Goal: Task Accomplishment & Management: Manage account settings

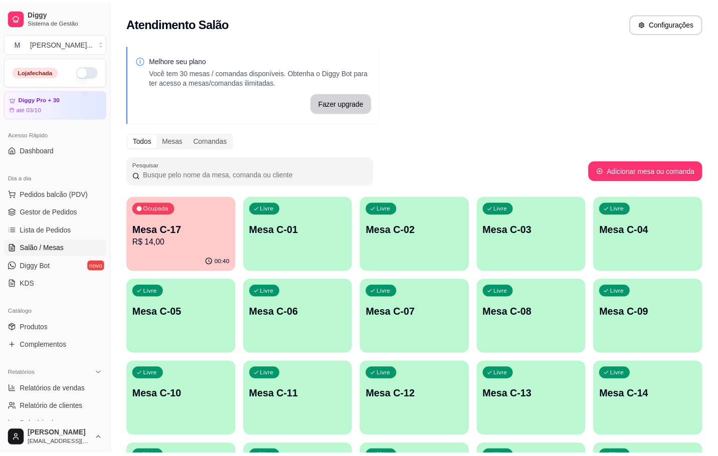
scroll to position [150, 0]
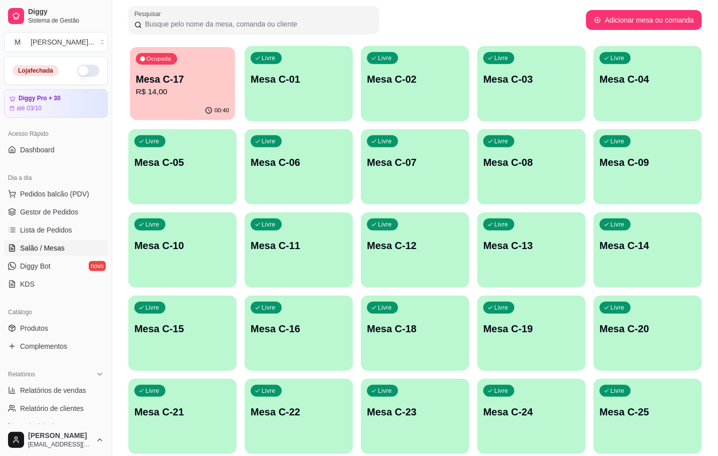
click at [166, 65] on div "Ocupada Mesa C-17 R$ 14,00" at bounding box center [182, 74] width 105 height 54
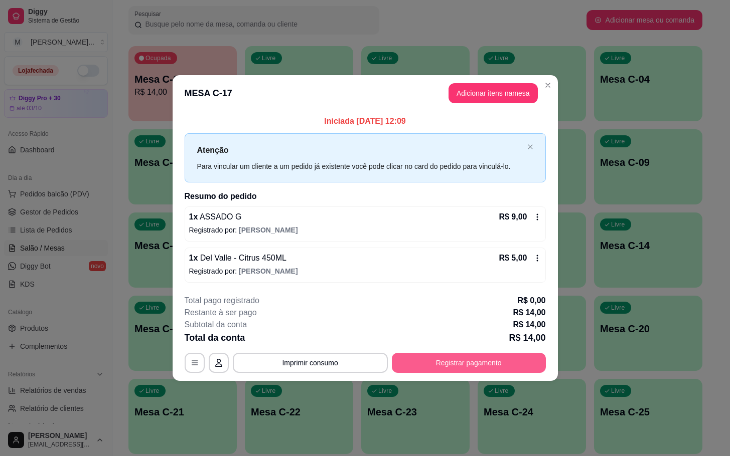
click at [445, 363] on button "Registrar pagamento" at bounding box center [469, 363] width 154 height 20
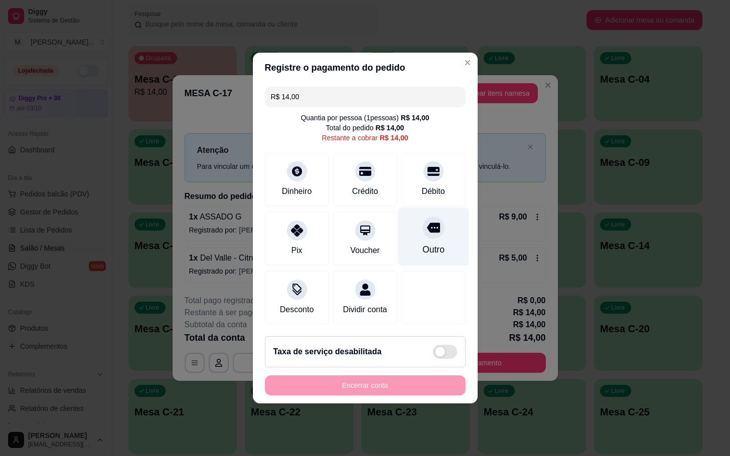
click at [440, 250] on div "Outro" at bounding box center [433, 237] width 71 height 59
type input "R$ 0,00"
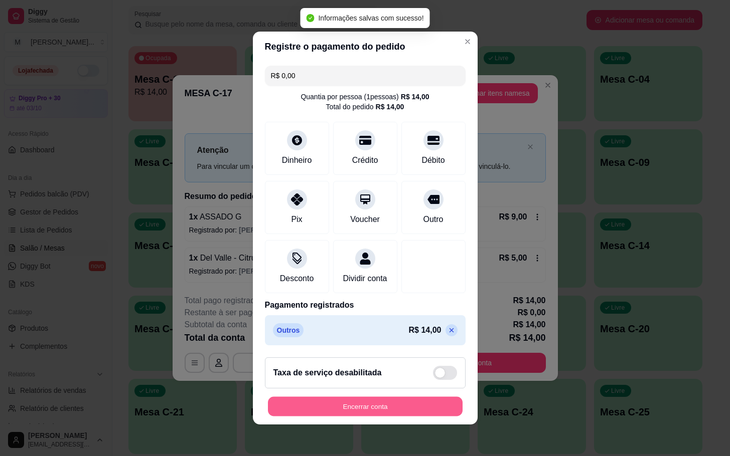
click at [387, 416] on button "Encerrar conta" at bounding box center [365, 407] width 195 height 20
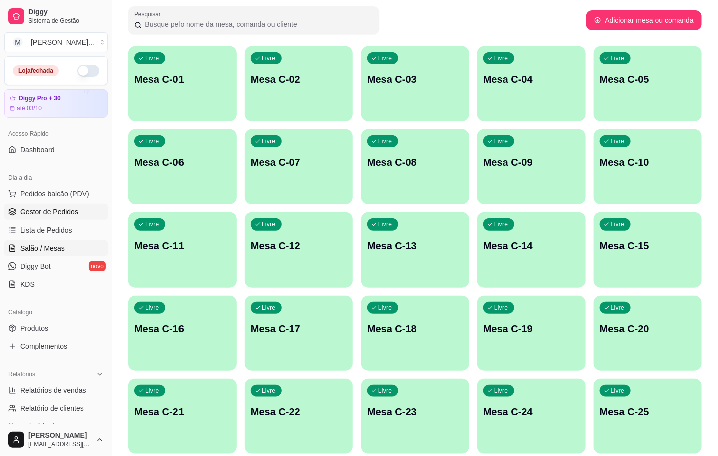
click at [14, 214] on icon at bounding box center [12, 213] width 7 height 2
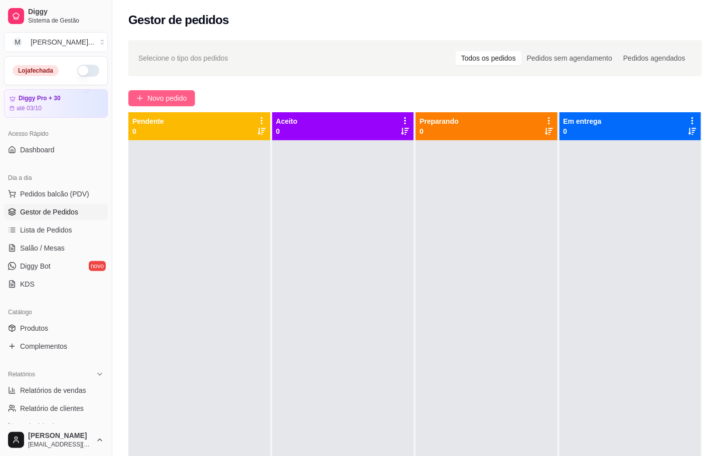
click at [166, 100] on span "Novo pedido" at bounding box center [167, 98] width 40 height 11
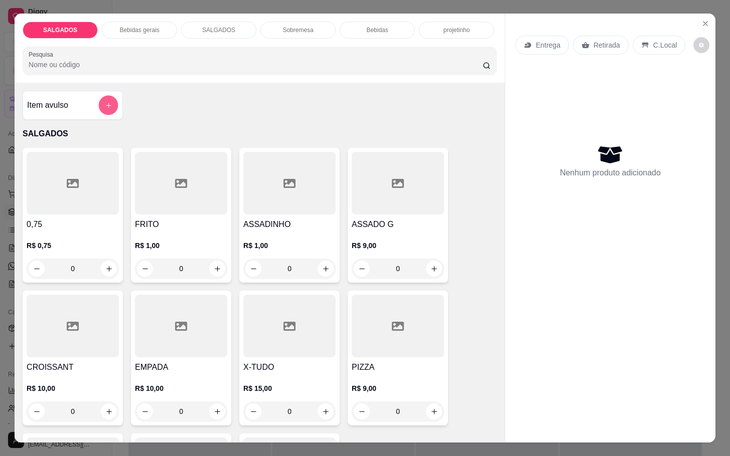
click at [105, 102] on icon "add-separate-item" at bounding box center [109, 106] width 8 height 8
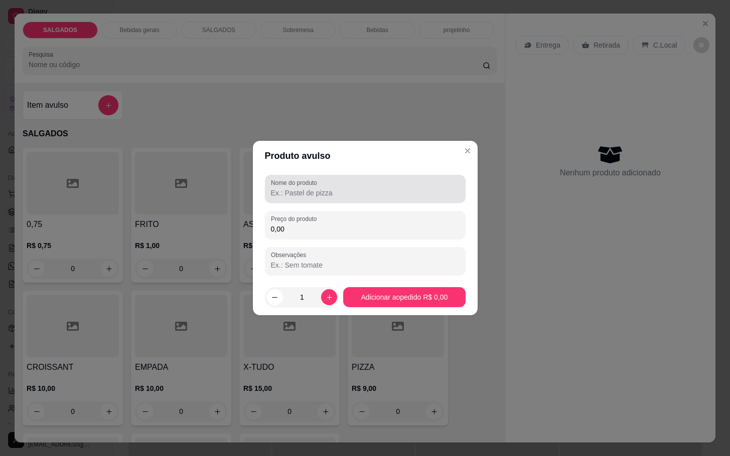
click at [292, 193] on input "Nome do produto" at bounding box center [365, 193] width 189 height 10
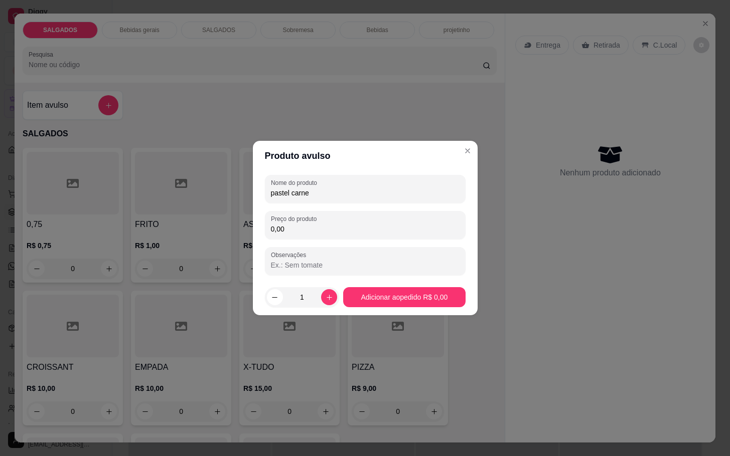
click at [266, 200] on div "Nome do produto pastel carne" at bounding box center [365, 189] width 201 height 28
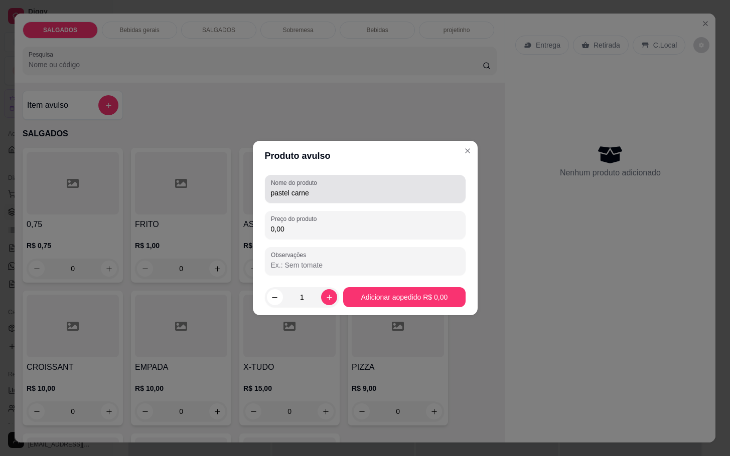
click at [269, 190] on div "Nome do produto pastel carne" at bounding box center [365, 189] width 201 height 28
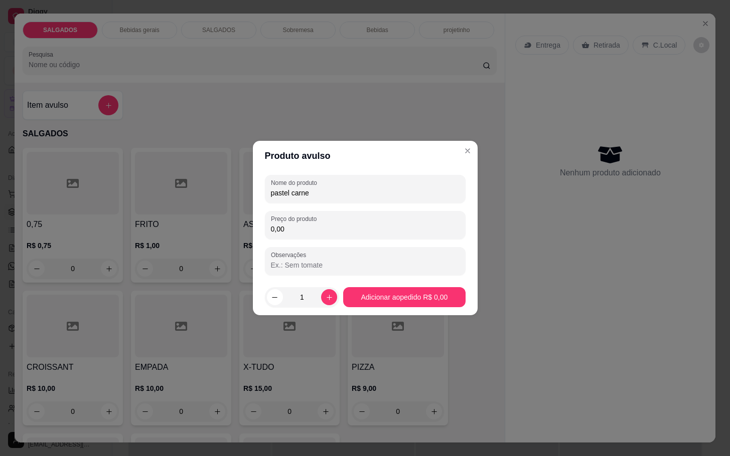
drag, startPoint x: 306, startPoint y: 191, endPoint x: 241, endPoint y: 199, distance: 65.7
click at [241, 199] on div "Produto avulso Nome do produto pastel carne Preço do produto 0,00 Observações 1…" at bounding box center [365, 228] width 730 height 456
click at [272, 188] on input "pastel carne" at bounding box center [365, 193] width 189 height 10
type input "50 pastel carne"
click at [405, 220] on div "0,00" at bounding box center [365, 225] width 189 height 20
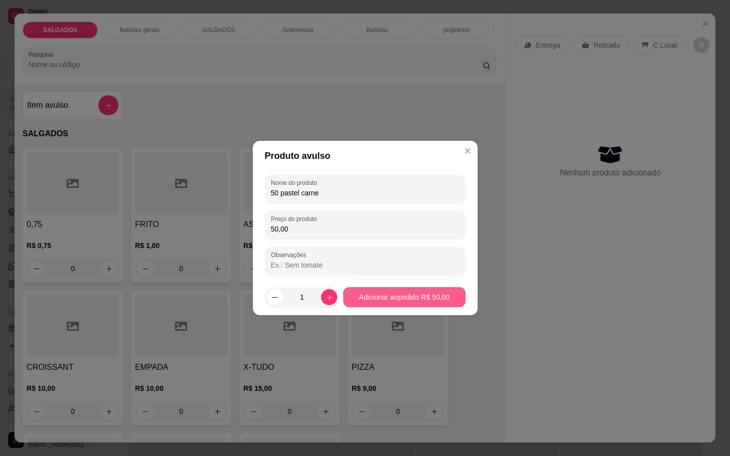
type input "50,00"
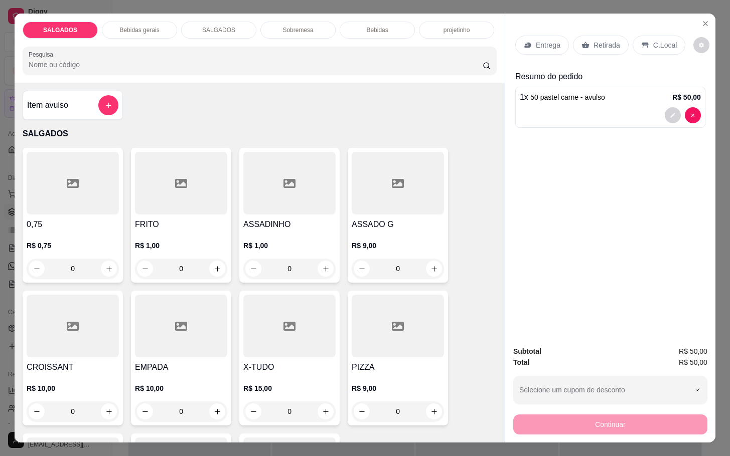
click at [98, 110] on div at bounding box center [108, 105] width 20 height 20
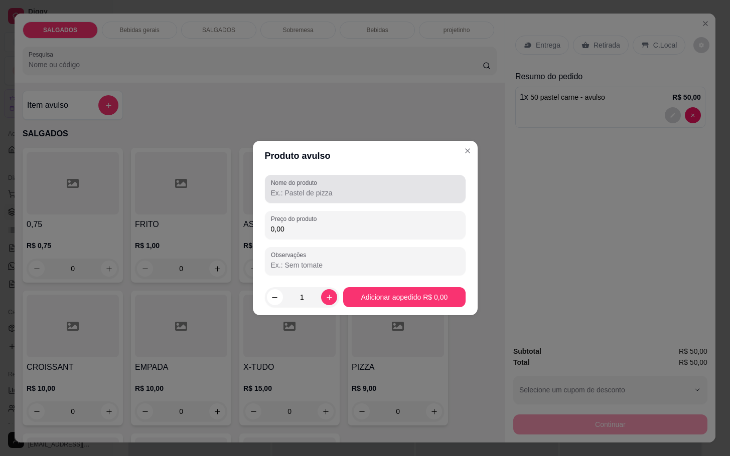
click at [313, 202] on div "Nome do produto" at bounding box center [365, 189] width 201 height 28
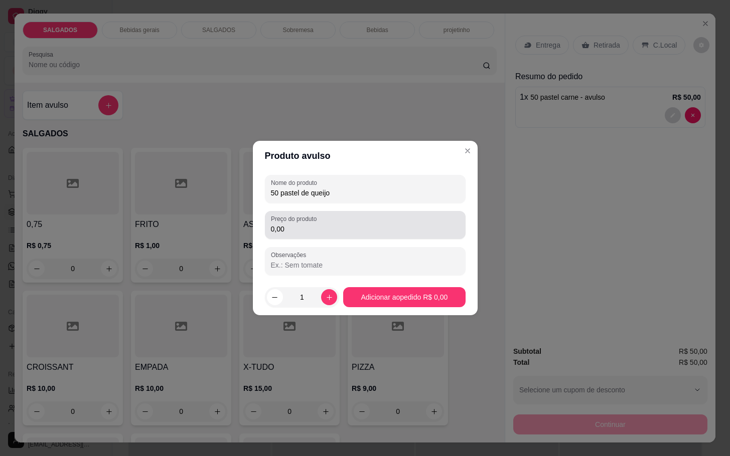
type input "50 pastel de queijo"
click at [311, 225] on input "0,00" at bounding box center [365, 229] width 189 height 10
type input "50,00"
click at [387, 307] on footer "1 Adicionar ao pedido R$ 50,00" at bounding box center [365, 297] width 225 height 36
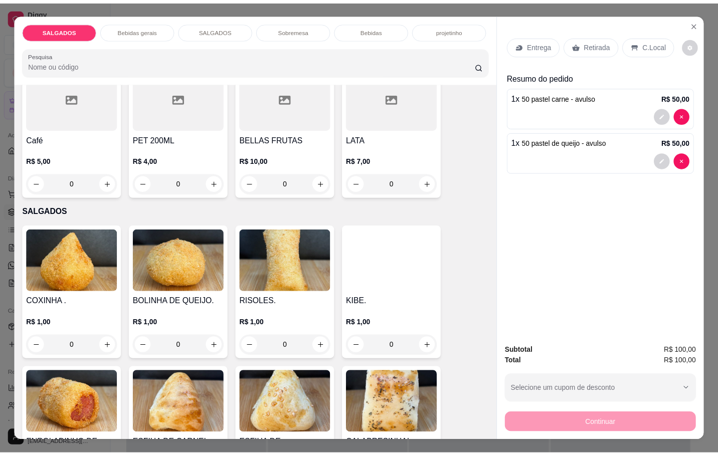
scroll to position [1053, 0]
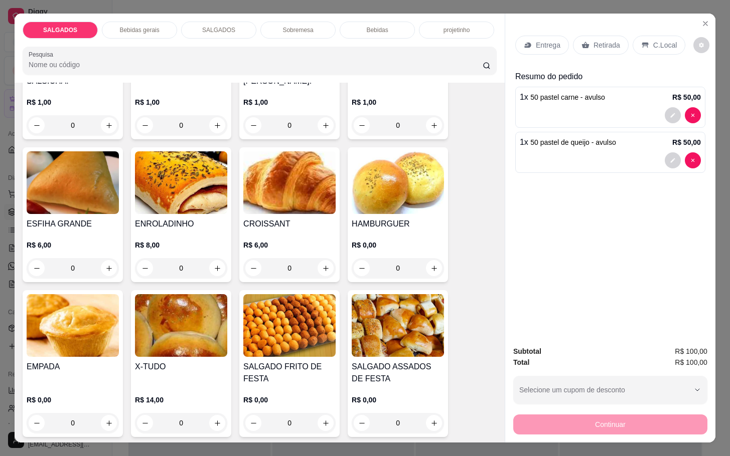
click at [267, 296] on img at bounding box center [289, 325] width 92 height 63
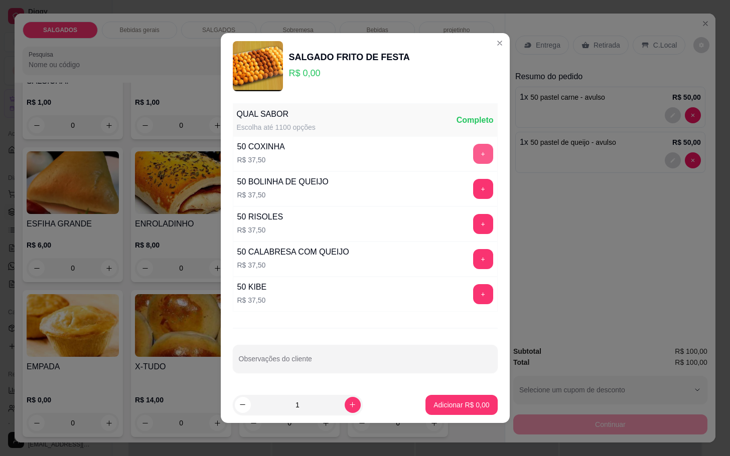
click at [473, 160] on button "+" at bounding box center [483, 154] width 20 height 20
click at [473, 292] on button "+" at bounding box center [483, 294] width 20 height 20
click at [435, 423] on footer "1 Adicionar R$ 75,00" at bounding box center [365, 405] width 289 height 36
click at [432, 414] on button "Adicionar R$ 75,00" at bounding box center [459, 405] width 76 height 20
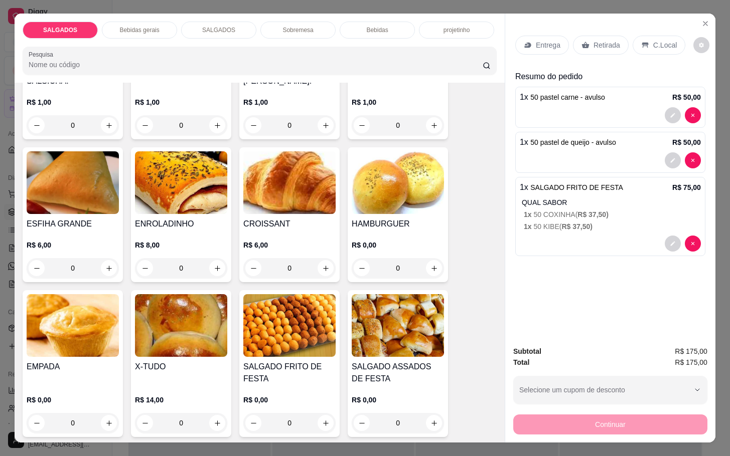
click at [599, 46] on div "Retirada" at bounding box center [601, 45] width 56 height 19
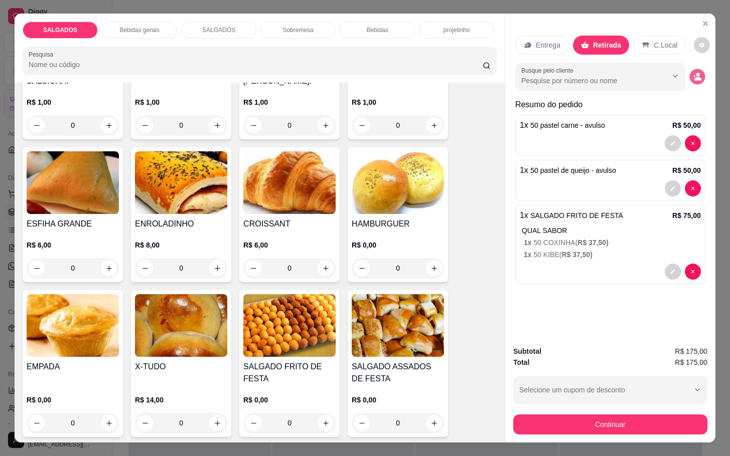
click at [696, 73] on circle "decrease-product-quantity" at bounding box center [698, 75] width 4 height 4
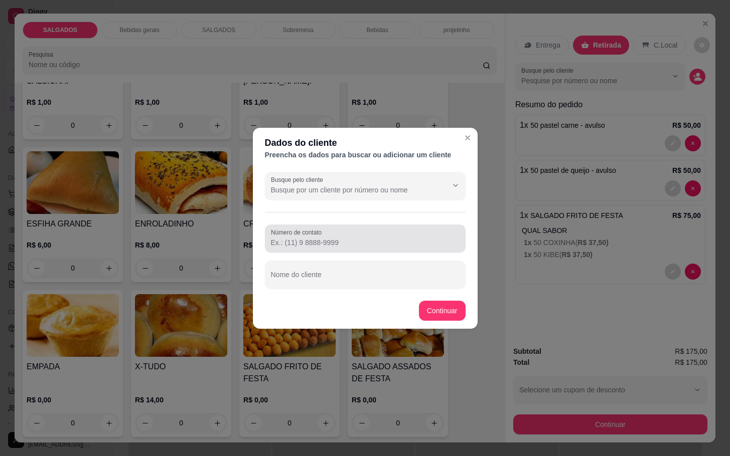
click at [419, 230] on div at bounding box center [365, 239] width 189 height 20
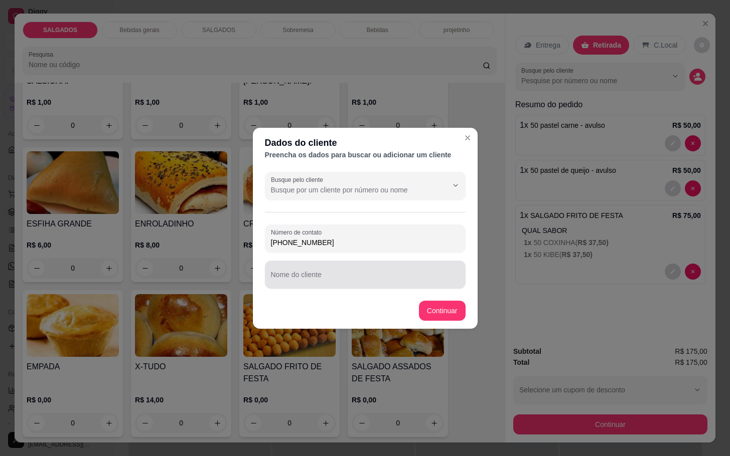
type input "[PHONE_NUMBER]"
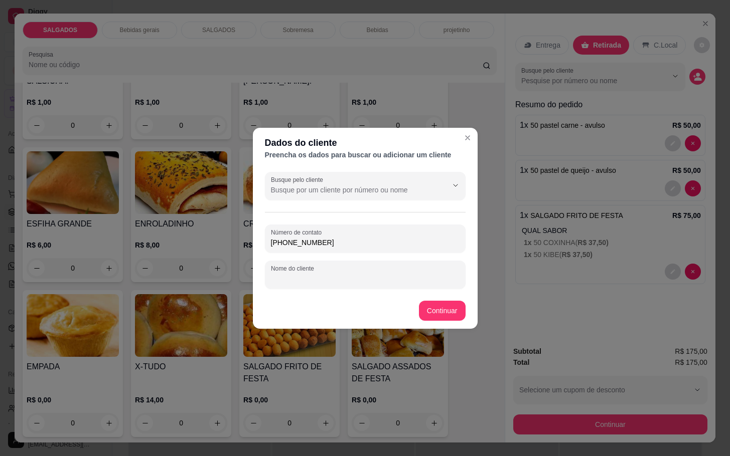
click at [297, 277] on input "Nome do cliente" at bounding box center [365, 279] width 189 height 10
type input "[PERSON_NAME]"
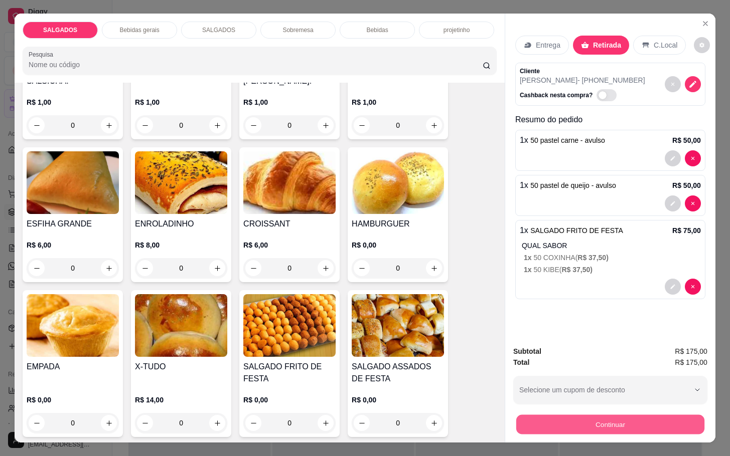
click at [553, 415] on button "Continuar" at bounding box center [610, 425] width 188 height 20
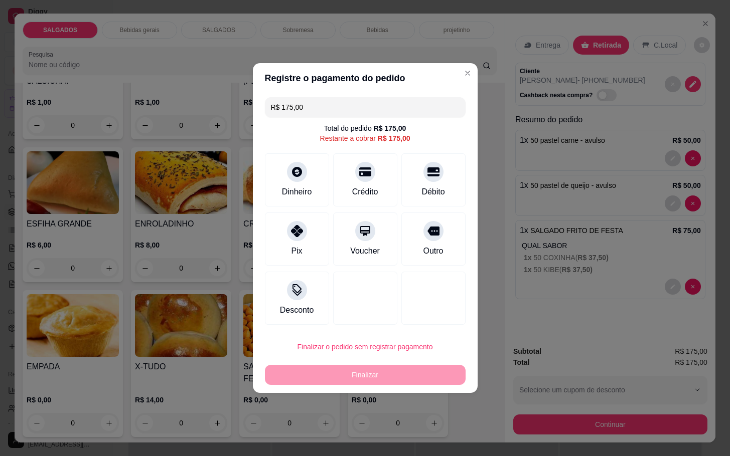
drag, startPoint x: 397, startPoint y: 116, endPoint x: 218, endPoint y: 122, distance: 179.2
click at [218, 122] on div "Registre o pagamento do pedido R$ 175,00 Total do pedido R$ 175,00 Restante a c…" at bounding box center [365, 228] width 730 height 456
click at [430, 221] on div "Outro" at bounding box center [433, 237] width 71 height 59
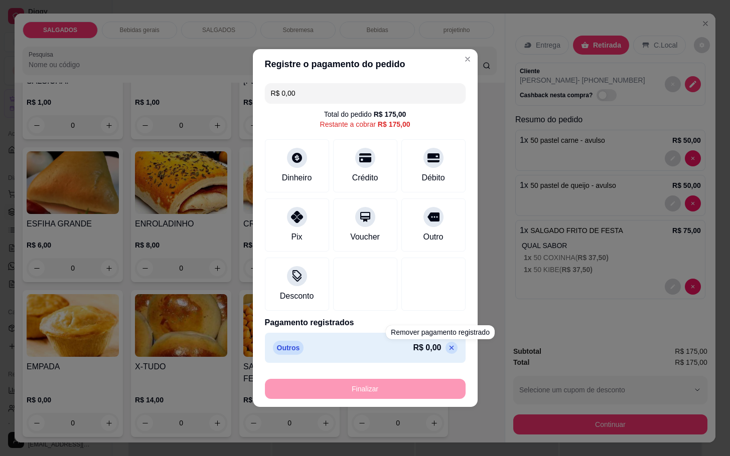
click at [429, 345] on p "R$ 0,00" at bounding box center [427, 348] width 28 height 12
click at [447, 347] on icon at bounding box center [451, 348] width 8 height 8
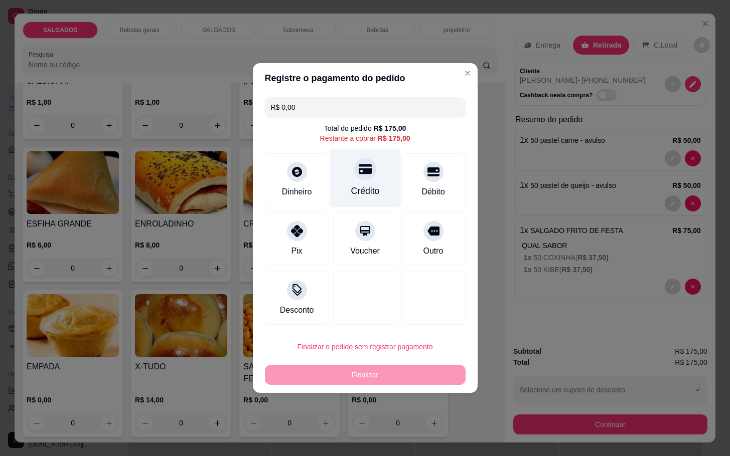
click at [369, 178] on div "Crédito" at bounding box center [365, 178] width 71 height 59
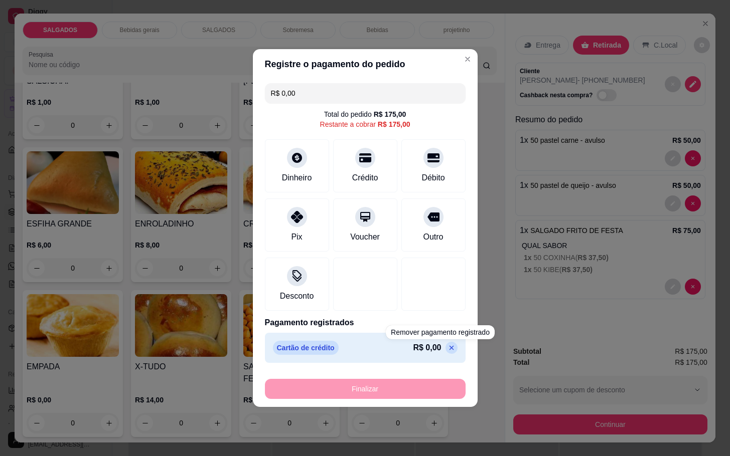
click at [447, 346] on div "Cartão de crédito R$ 0,00" at bounding box center [365, 348] width 201 height 30
click at [447, 346] on icon at bounding box center [451, 348] width 8 height 8
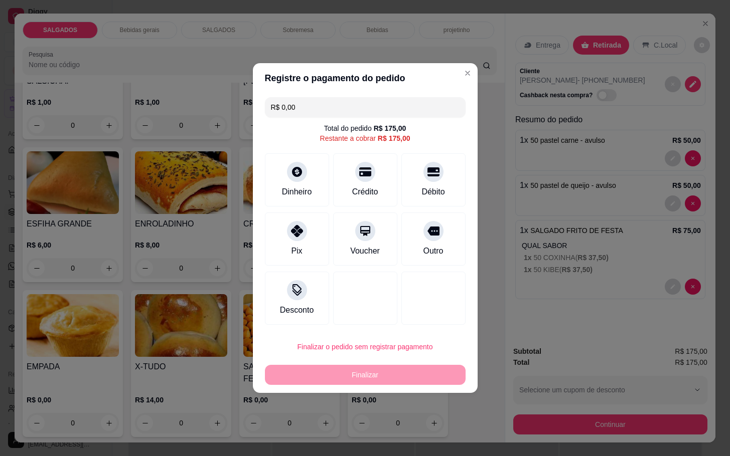
click at [318, 116] on input "R$ 0,00" at bounding box center [365, 107] width 189 height 20
click at [360, 176] on div at bounding box center [365, 169] width 22 height 22
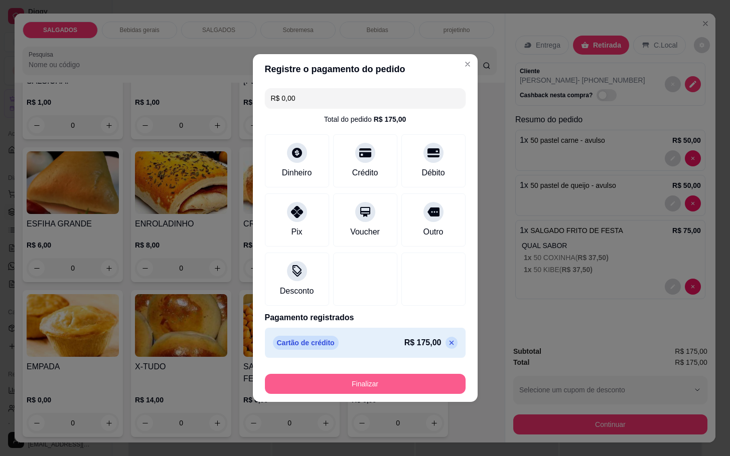
click at [354, 379] on button "Finalizar" at bounding box center [365, 384] width 201 height 20
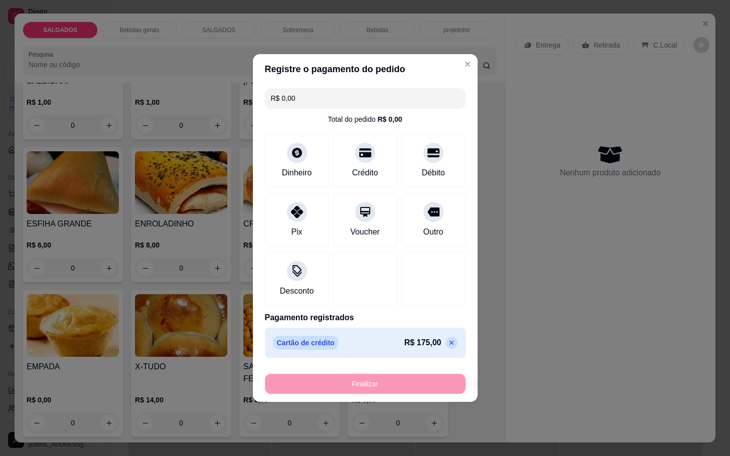
type input "-R$ 175,00"
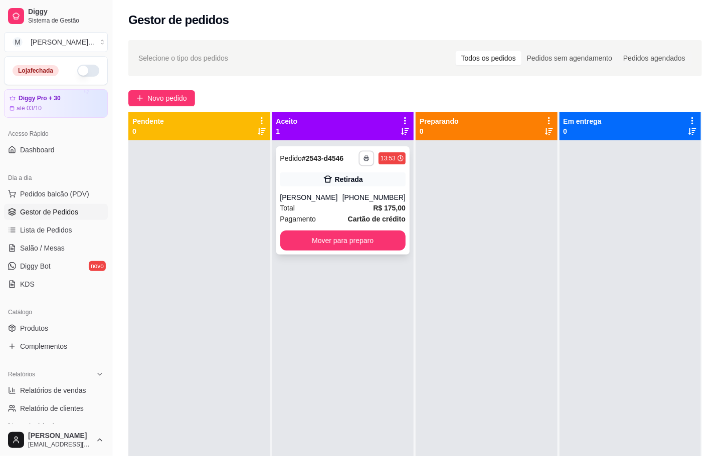
click at [364, 158] on icon "button" at bounding box center [367, 158] width 6 height 6
click at [345, 196] on button "IMPRESSORA" at bounding box center [335, 194] width 73 height 16
click at [364, 158] on icon "button" at bounding box center [367, 158] width 6 height 6
click at [340, 202] on div "Escolha a impressora IMPRESSORA" at bounding box center [335, 187] width 83 height 34
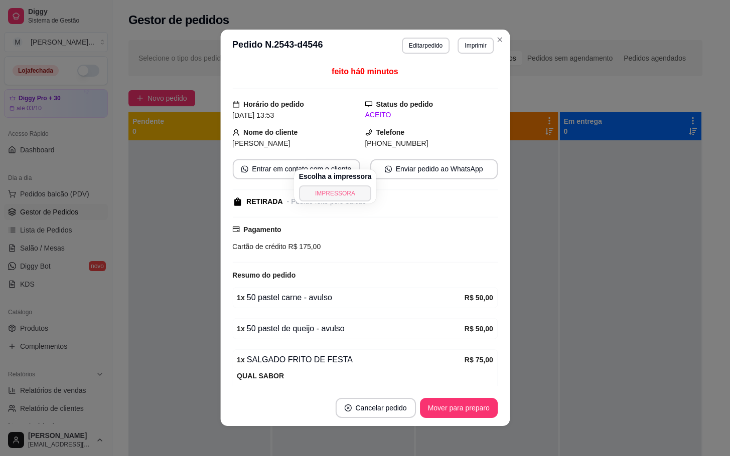
click at [340, 194] on button "IMPRESSORA" at bounding box center [335, 194] width 73 height 16
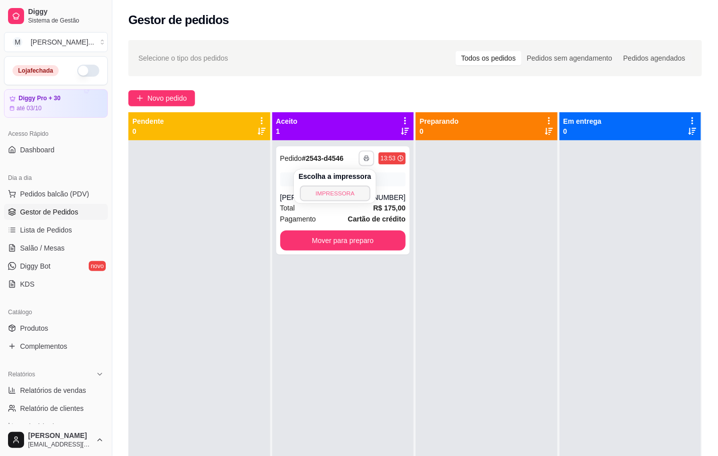
click at [343, 190] on button "IMPRESSORA" at bounding box center [335, 194] width 70 height 16
click at [364, 155] on icon "button" at bounding box center [367, 158] width 6 height 6
click at [354, 190] on button "IMPRESSORA" at bounding box center [335, 194] width 70 height 16
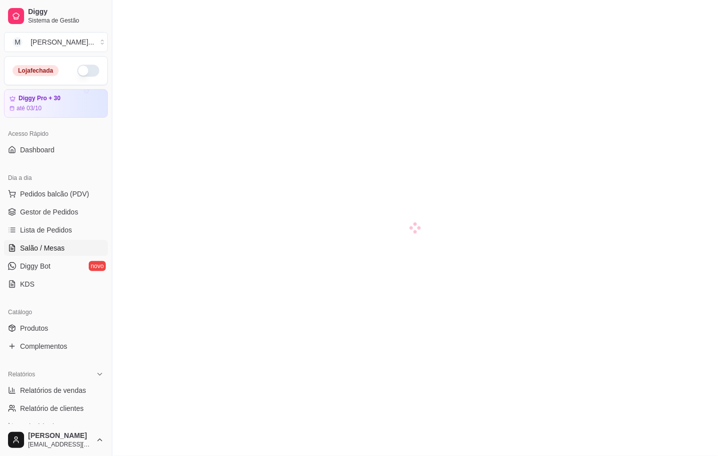
scroll to position [29, 0]
click at [345, 193] on div at bounding box center [415, 199] width 606 height 456
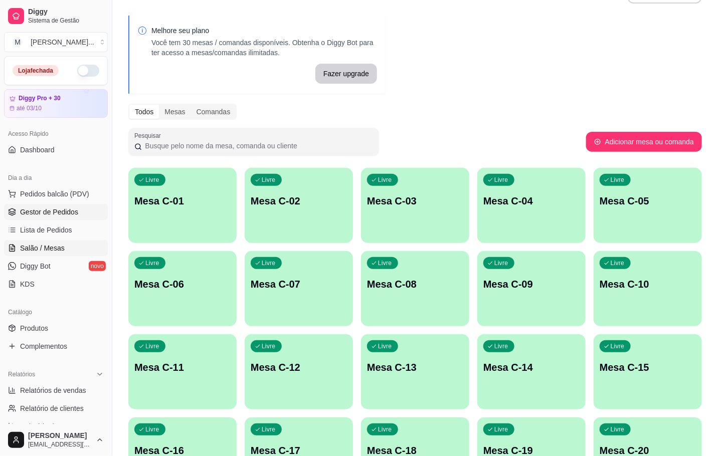
click at [80, 214] on link "Gestor de Pedidos" at bounding box center [56, 212] width 104 height 16
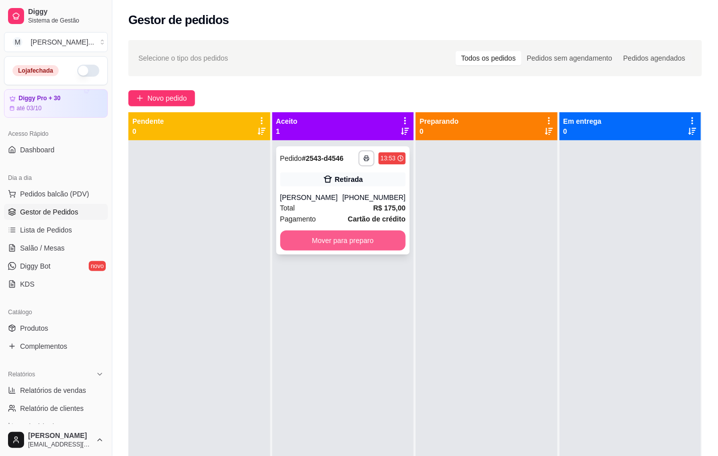
click at [294, 235] on button "Mover para preparo" at bounding box center [343, 241] width 126 height 20
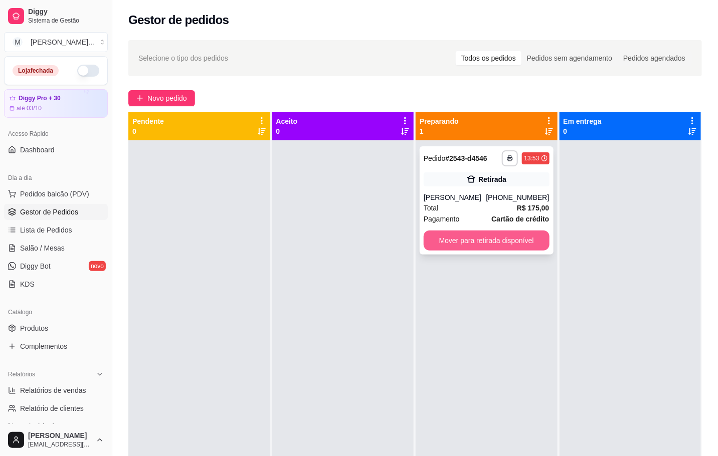
click at [435, 244] on button "Mover para retirada disponível" at bounding box center [487, 241] width 126 height 20
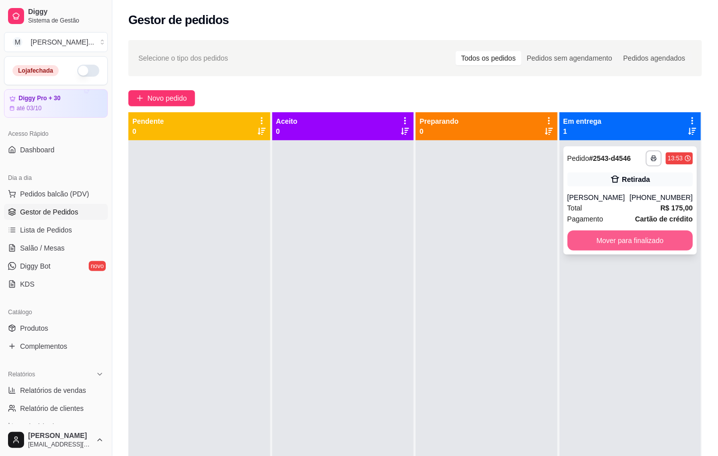
click at [581, 239] on button "Mover para finalizado" at bounding box center [631, 241] width 126 height 20
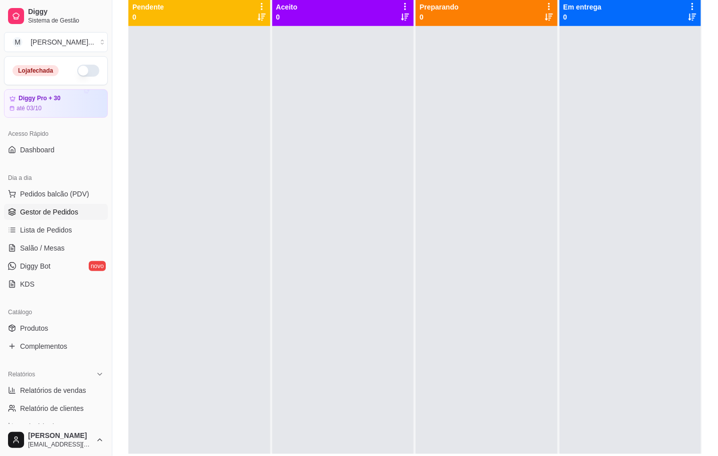
scroll to position [110, 0]
